Goal: Find specific page/section: Find specific page/section

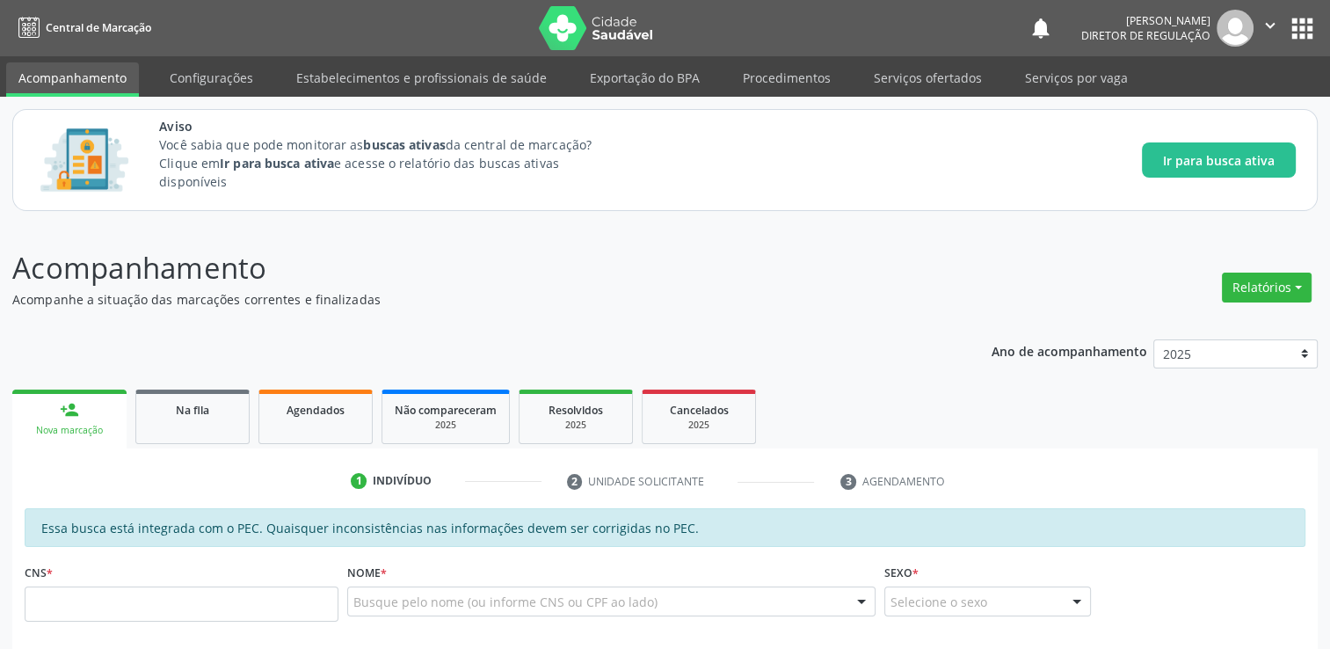
click at [1301, 24] on button "apps" at bounding box center [1302, 28] width 31 height 31
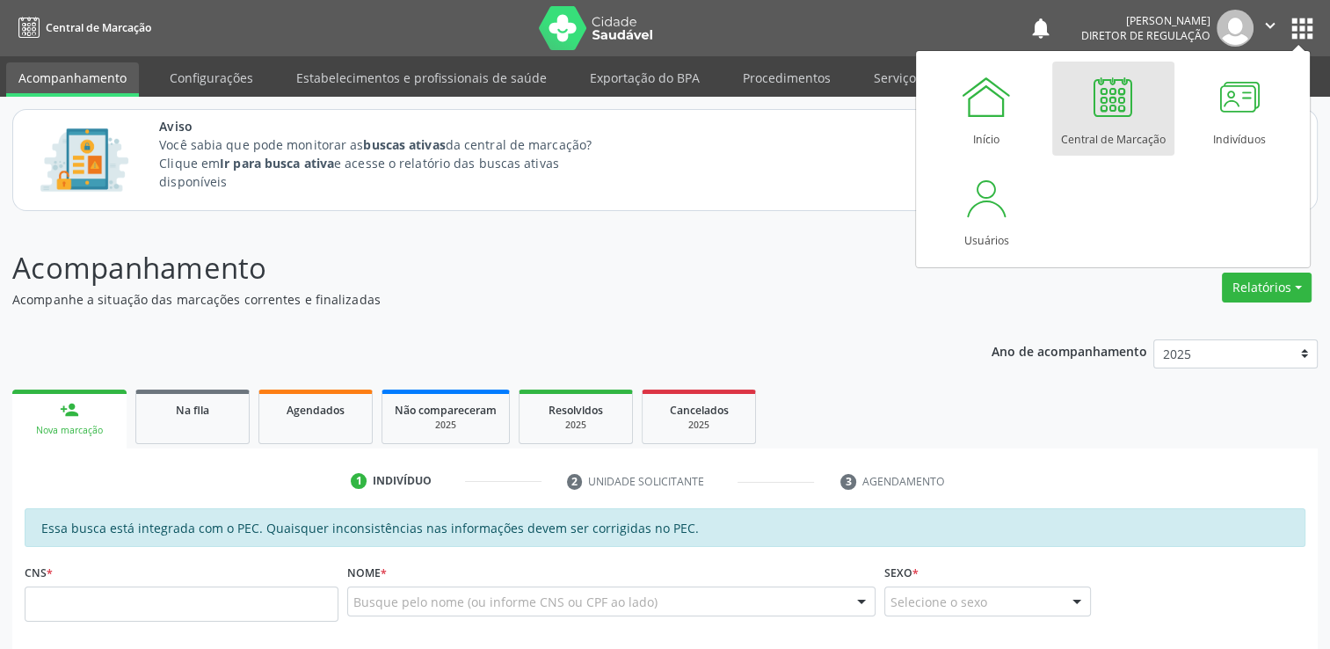
click at [1110, 103] on div at bounding box center [1113, 96] width 53 height 53
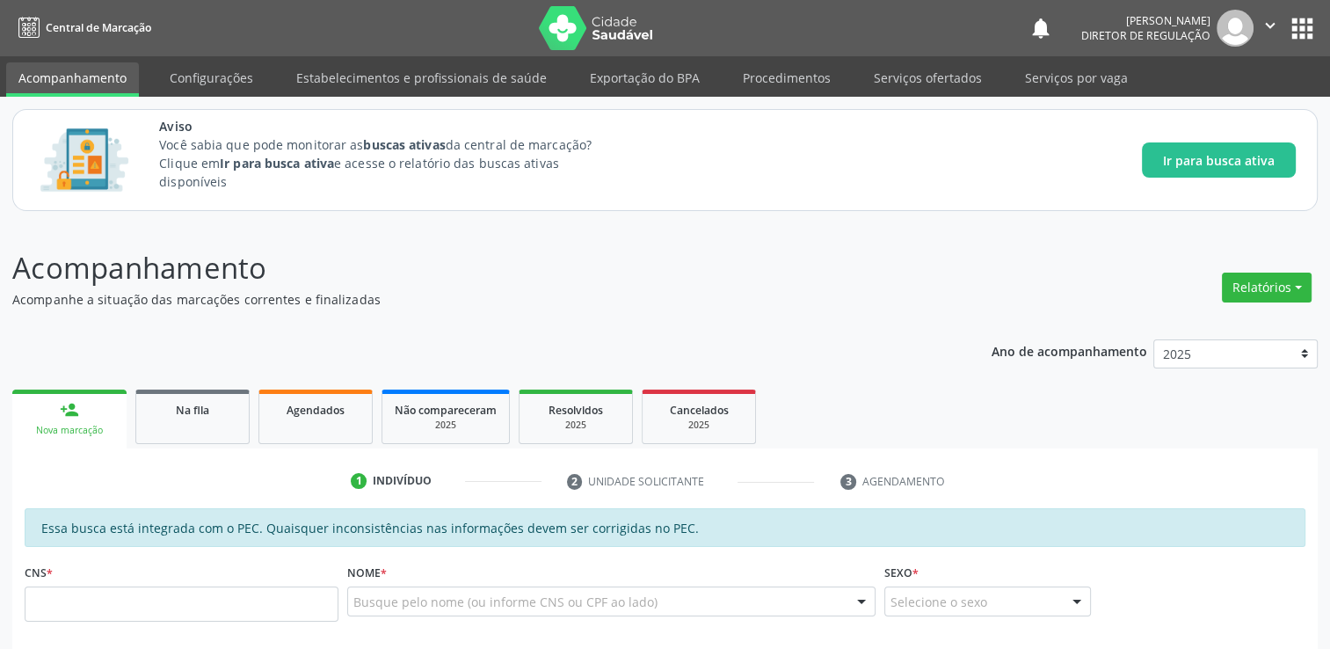
click at [1307, 26] on button "apps" at bounding box center [1302, 28] width 31 height 31
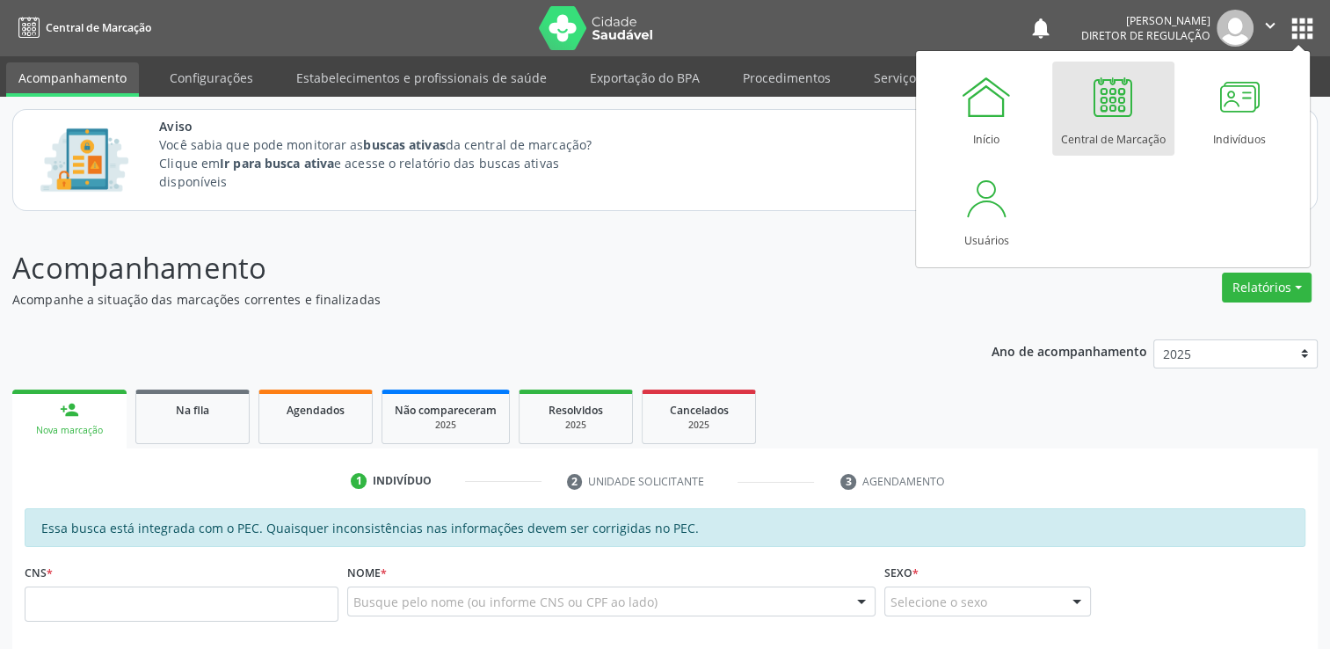
click at [1115, 107] on div at bounding box center [1113, 96] width 53 height 53
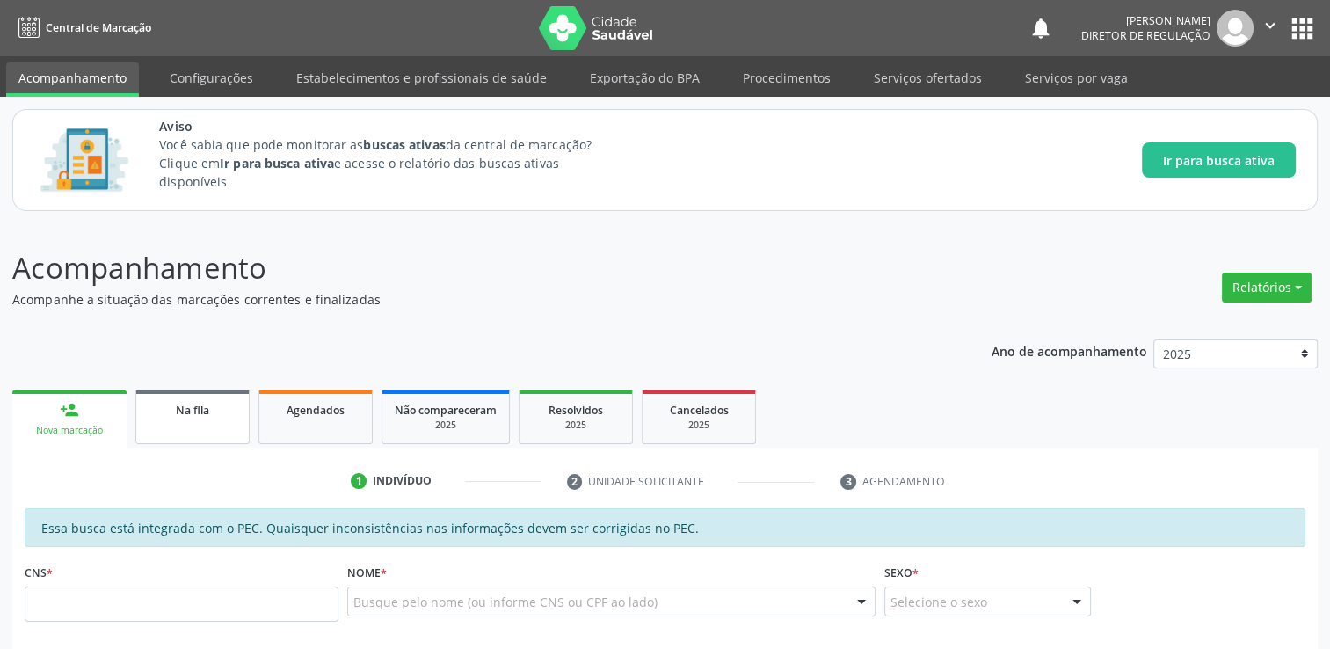
click at [236, 407] on div "Na fila" at bounding box center [193, 409] width 88 height 18
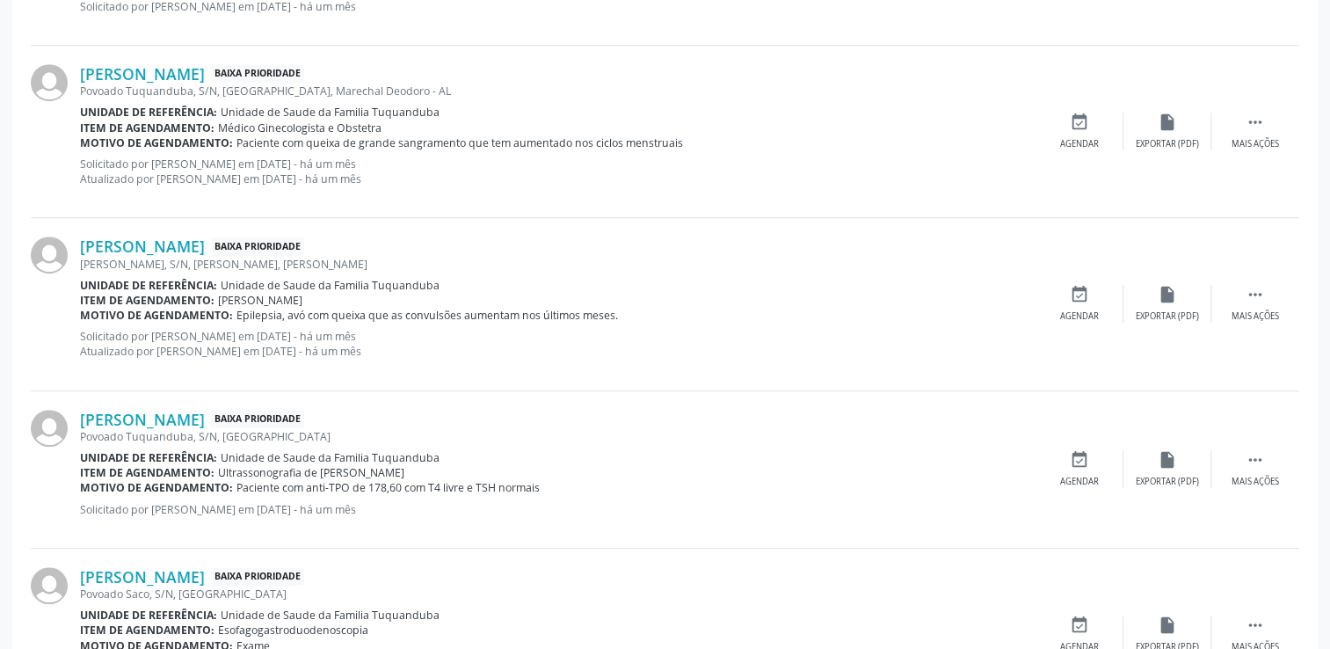
scroll to position [1109, 0]
